Goal: Information Seeking & Learning: Learn about a topic

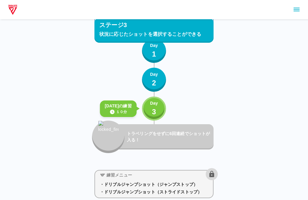
scroll to position [1395, 0]
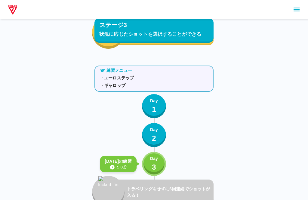
click at [154, 159] on p "Day" at bounding box center [154, 159] width 8 height 6
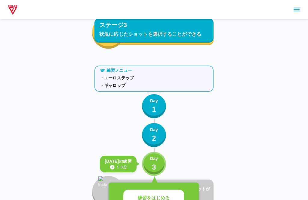
scroll to position [1331, 0]
click at [159, 195] on p "練習をはじめる" at bounding box center [154, 198] width 32 height 7
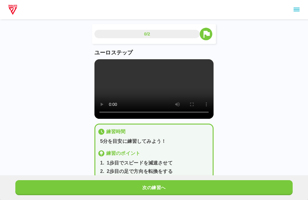
click at [151, 89] on video at bounding box center [154, 89] width 119 height 60
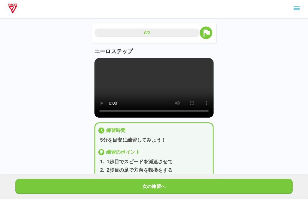
scroll to position [2, 0]
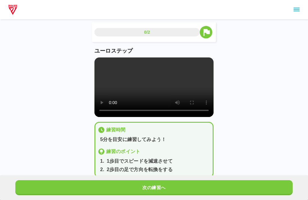
click at [158, 117] on video at bounding box center [154, 88] width 119 height 60
click at [202, 102] on video at bounding box center [154, 88] width 119 height 60
click at [238, 106] on div "0/2 ユーロステップ 練習時間 5分を目安に練習してみよう！ 練習のポイント 1 . 1歩目でスピードを減速させて 2 . 2歩目の足で方向を転換をする 次…" at bounding box center [154, 92] width 308 height 189
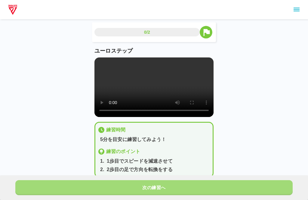
click at [195, 185] on button "次の練習へ" at bounding box center [154, 187] width 278 height 15
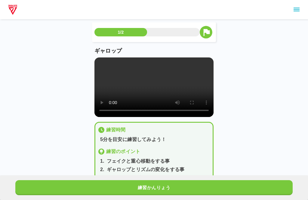
scroll to position [0, 0]
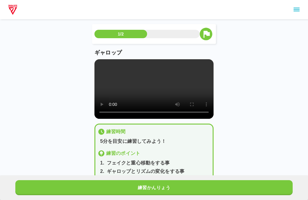
click at [149, 87] on video at bounding box center [154, 89] width 119 height 60
click at [304, 98] on div "1/2 ギャロップ 練習時間 5分を目安に練習してみよう！ 練習のポイント 1 . フェイクと重心移動をする事 2 . ギャロップとリズムの変化をする事 3 …" at bounding box center [154, 102] width 308 height 205
click at [182, 180] on button "練習かんりょう" at bounding box center [154, 187] width 278 height 15
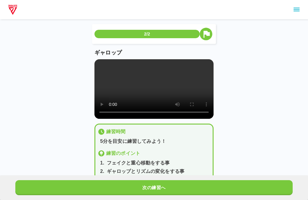
click at [188, 192] on button "次の練習へ" at bounding box center [154, 187] width 278 height 15
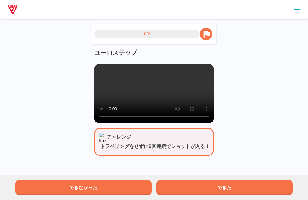
click at [223, 193] on button "できた" at bounding box center [225, 187] width 136 height 15
click at [215, 184] on button "できた" at bounding box center [225, 187] width 136 height 15
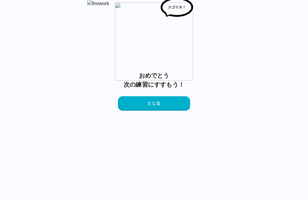
click at [181, 111] on button "とじる" at bounding box center [154, 103] width 72 height 14
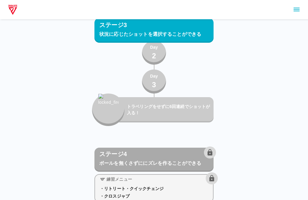
scroll to position [1572, 0]
